Goal: Task Accomplishment & Management: Complete application form

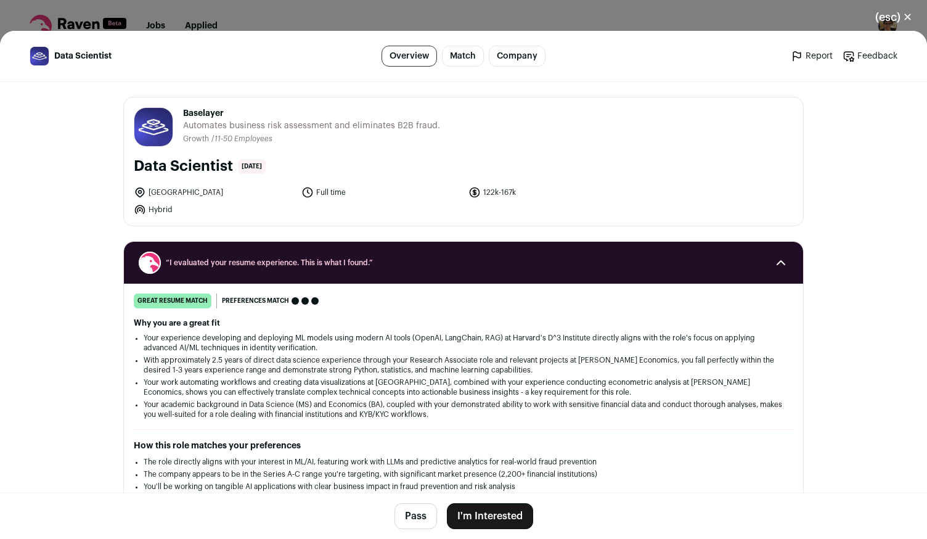
click at [509, 515] on button "I'm Interested" at bounding box center [490, 516] width 86 height 26
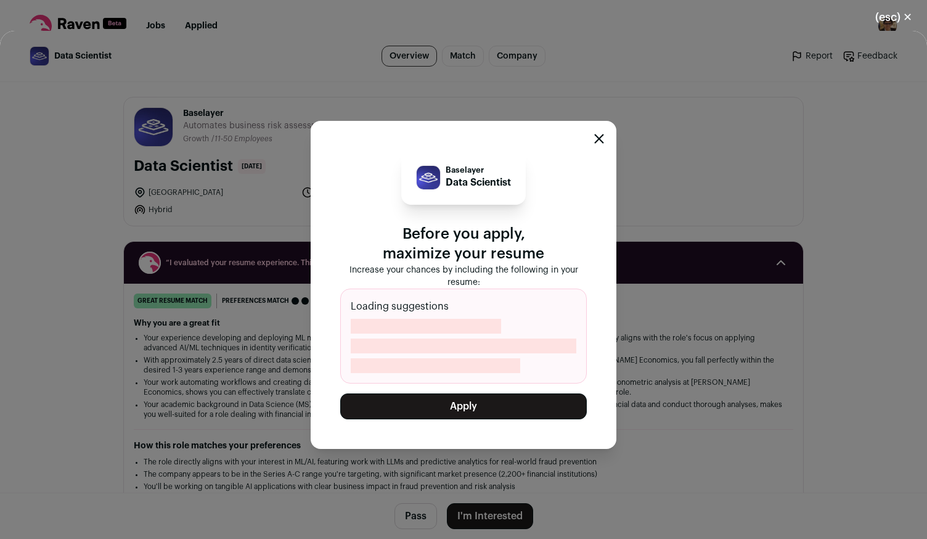
click at [457, 396] on button "Apply" at bounding box center [463, 406] width 247 height 26
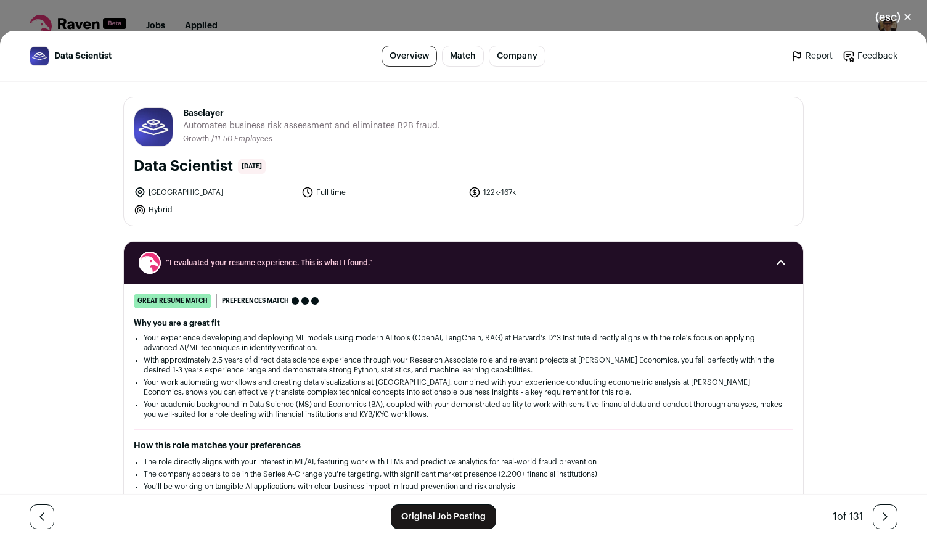
click at [895, 22] on button "(esc) ✕" at bounding box center [893, 17] width 67 height 27
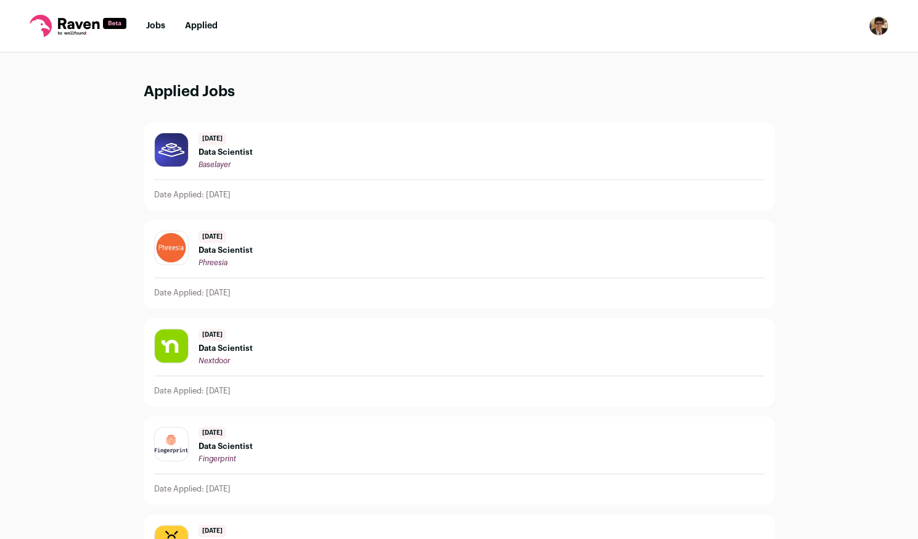
click at [144, 26] on nav "Jobs Applied Settings Notifications Preferences Resume FAQs Logout" at bounding box center [459, 26] width 918 height 52
click at [157, 25] on link "Jobs" at bounding box center [155, 26] width 19 height 9
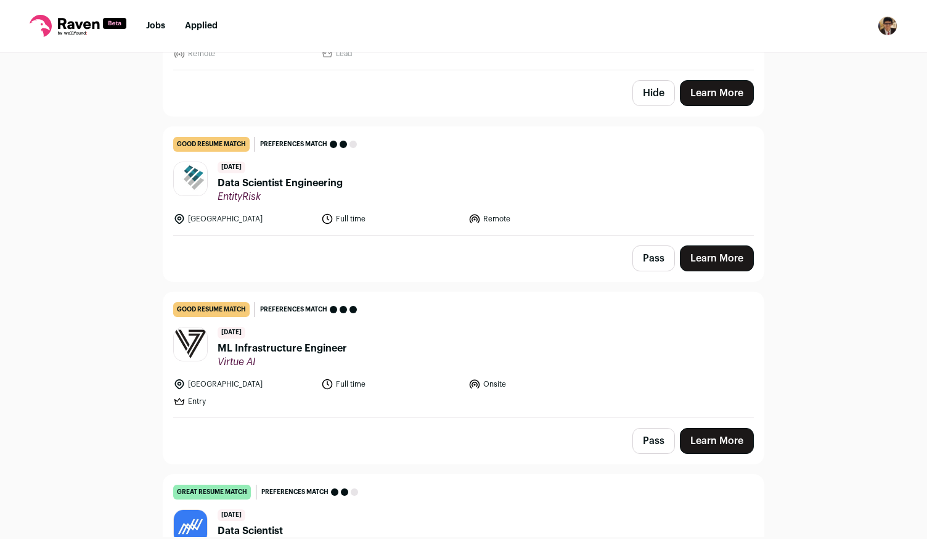
scroll to position [4684, 0]
